Goal: Find specific page/section: Find specific page/section

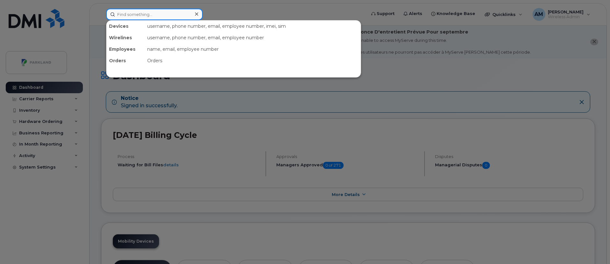
click at [162, 12] on input at bounding box center [154, 14] width 97 height 11
paste input "[PERSON_NAME]"
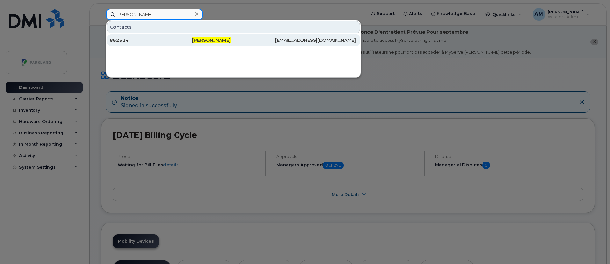
type input "[PERSON_NAME]"
click at [144, 44] on div "862524" at bounding box center [151, 39] width 83 height 11
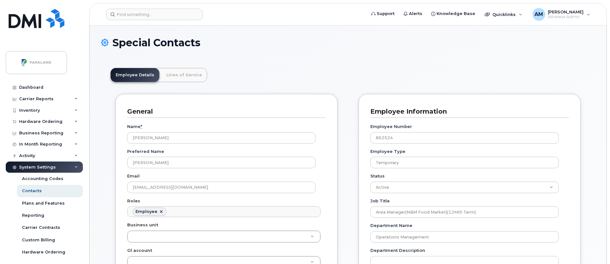
scroll to position [22, 0]
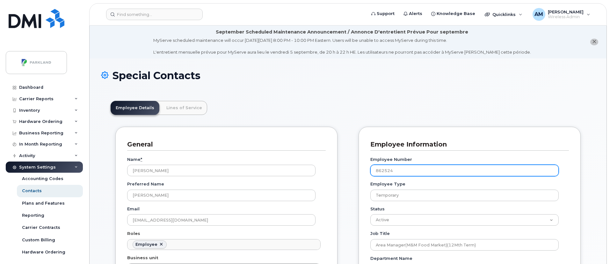
click at [385, 170] on input "862524" at bounding box center [464, 169] width 188 height 11
